Goal: Information Seeking & Learning: Learn about a topic

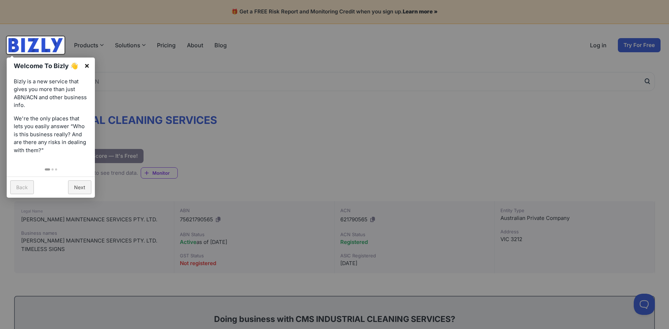
click at [88, 65] on link "×" at bounding box center [87, 66] width 16 height 16
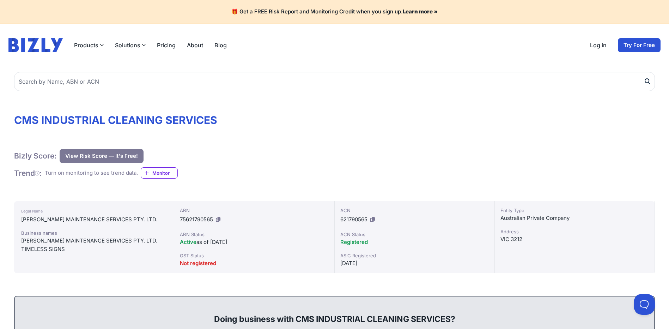
click at [86, 225] on div "Legal Name [PERSON_NAME] MAINTENANCE SERVICES PTY. LTD. Business names [PERSON_…" at bounding box center [94, 237] width 160 height 72
drag, startPoint x: 86, startPoint y: 225, endPoint x: 87, endPoint y: 222, distance: 3.6
click at [87, 222] on div "[PERSON_NAME] MAINTENANCE SERVICES PTY. LTD." at bounding box center [94, 219] width 146 height 8
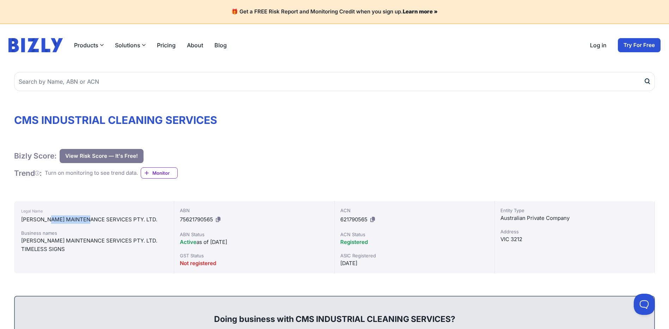
click at [87, 222] on div "[PERSON_NAME] MAINTENANCE SERVICES PTY. LTD." at bounding box center [94, 219] width 146 height 8
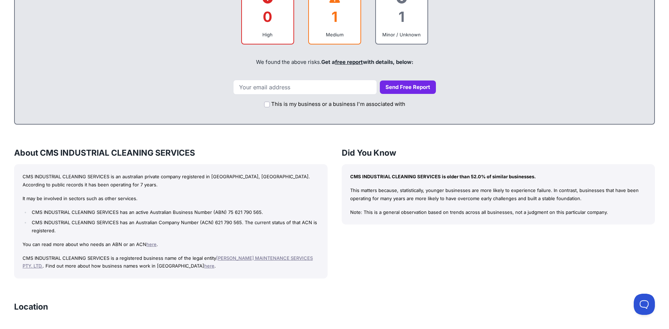
scroll to position [423, 0]
